Goal: Task Accomplishment & Management: Manage account settings

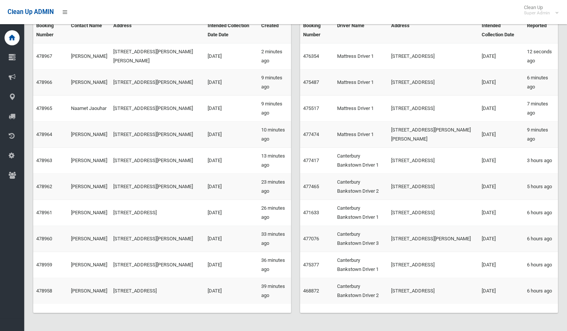
scroll to position [151, 0]
click at [512, 13] on link "View All Issues" at bounding box center [526, 6] width 52 height 14
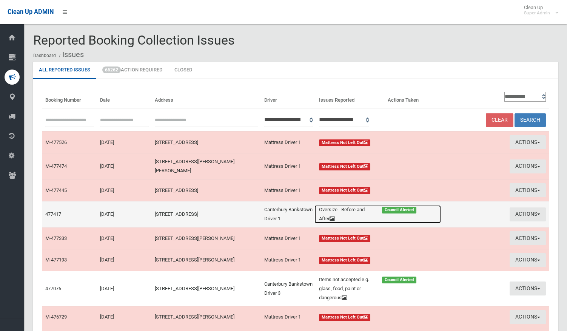
click at [335, 216] on icon at bounding box center [332, 218] width 5 height 5
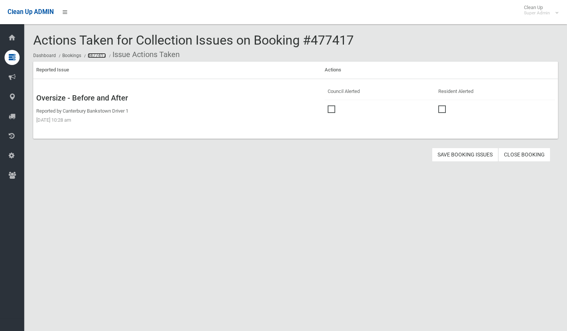
click at [92, 54] on link "#477417" at bounding box center [97, 55] width 19 height 5
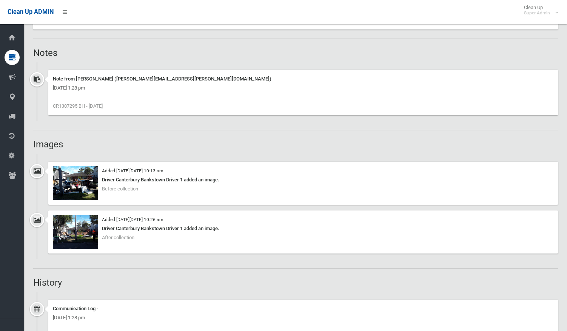
scroll to position [529, 0]
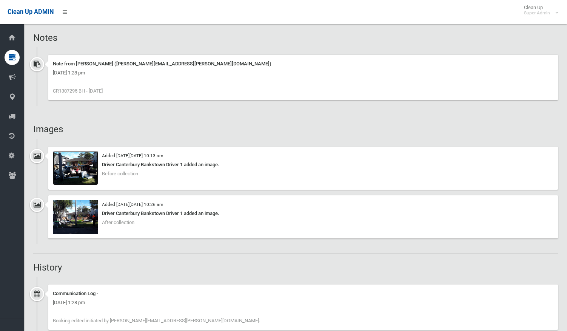
click at [79, 171] on img at bounding box center [75, 168] width 45 height 34
click at [69, 217] on img at bounding box center [75, 217] width 45 height 34
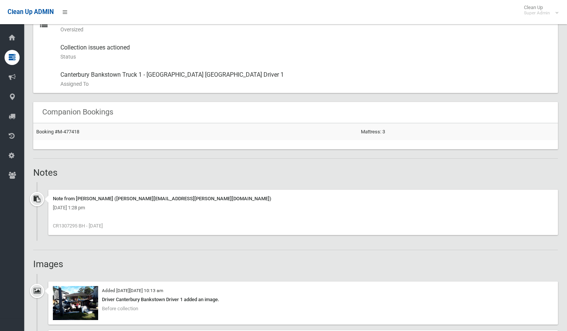
scroll to position [353, 0]
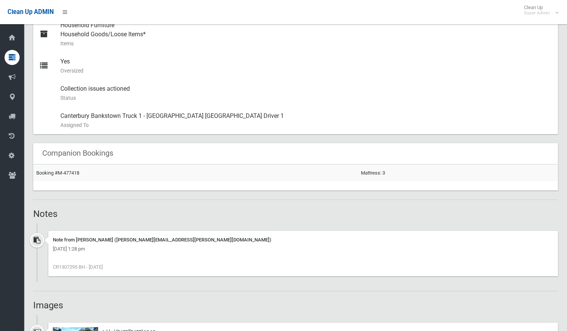
click at [217, 251] on div "Wednesday 13th August 2025 - 1:28 pm" at bounding box center [303, 248] width 501 height 9
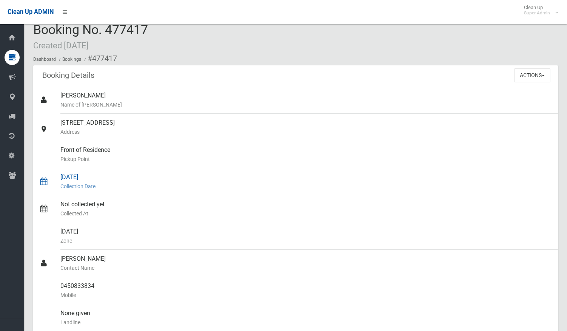
scroll to position [0, 0]
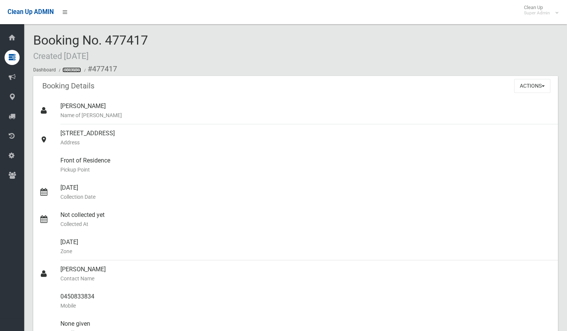
click at [63, 69] on link "Bookings" at bounding box center [71, 69] width 19 height 5
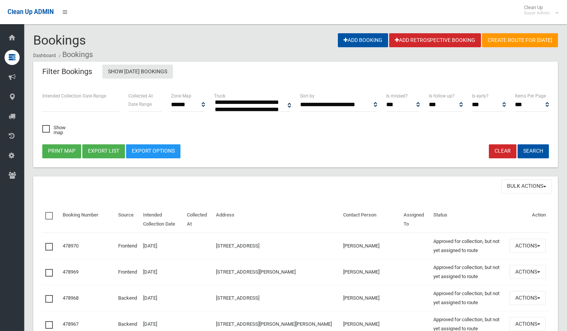
select select
click at [134, 67] on link "Show [DATE] Bookings" at bounding box center [137, 72] width 71 height 14
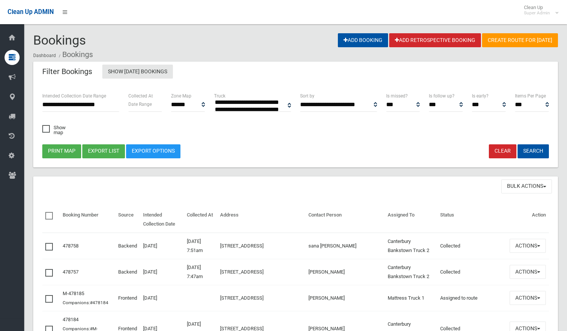
select select
click at [39, 52] on li "Dashboard" at bounding box center [44, 55] width 23 height 8
click at [39, 57] on link "Dashboard" at bounding box center [44, 55] width 23 height 5
